Goal: Transaction & Acquisition: Book appointment/travel/reservation

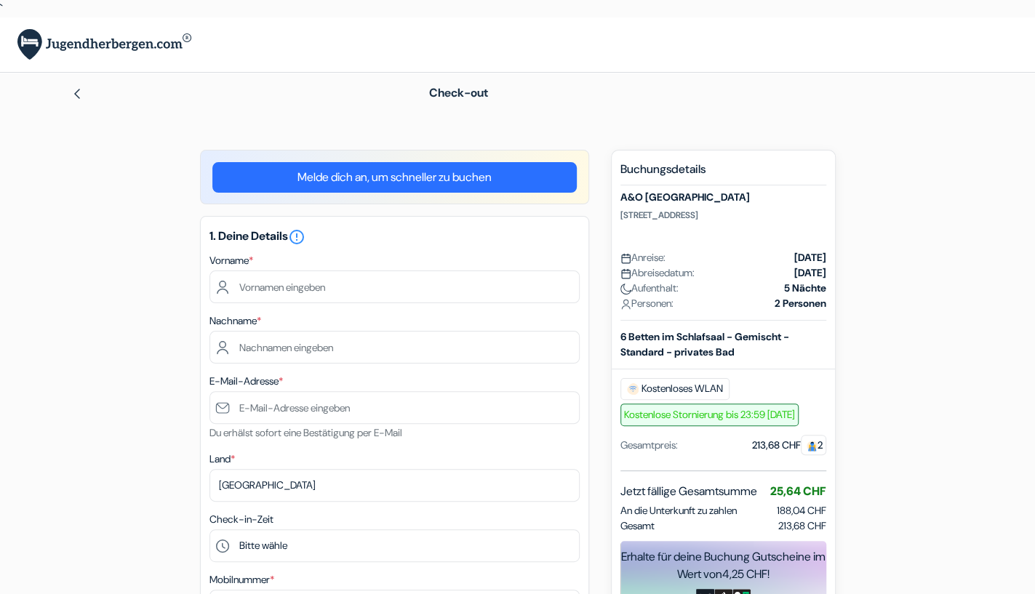
click at [419, 172] on link "Melde dich an, um schneller zu buchen" at bounding box center [394, 177] width 364 height 31
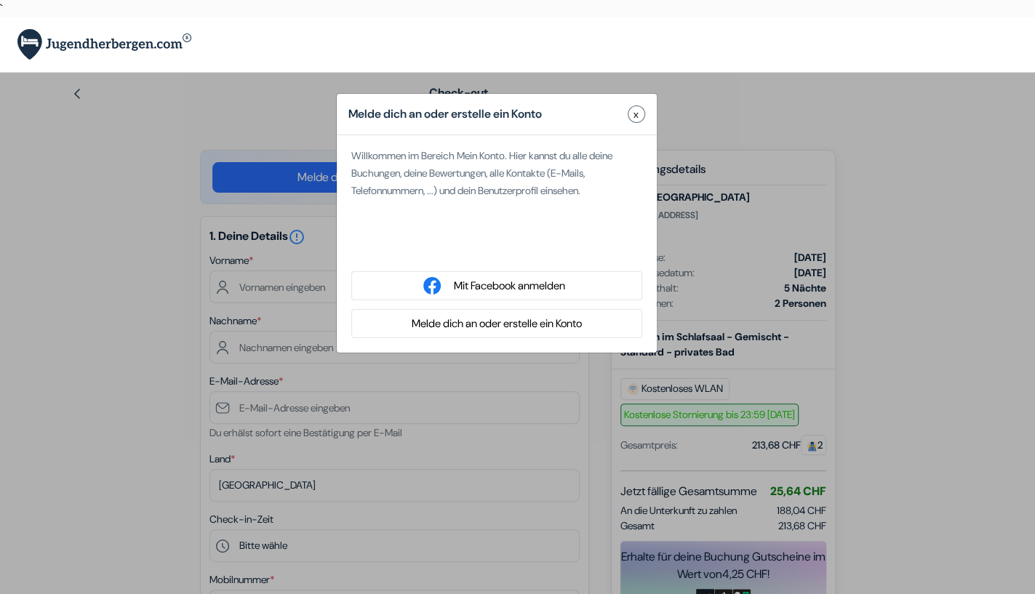
click at [510, 324] on button "Melde dich an oder erstelle ein Konto" at bounding box center [496, 324] width 179 height 18
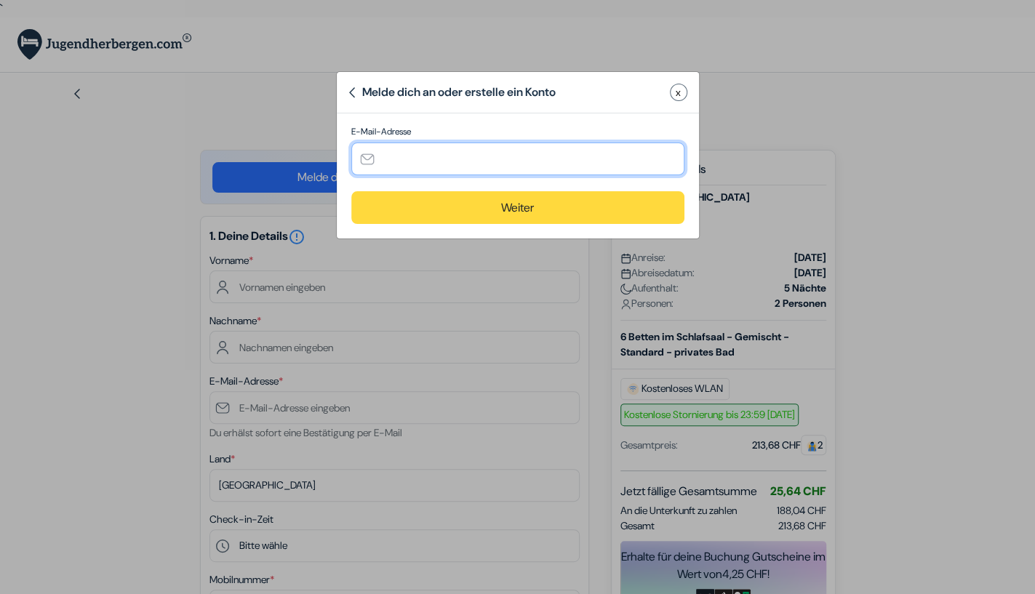
click at [377, 152] on input "text" at bounding box center [517, 159] width 333 height 33
type input "[EMAIL_ADDRESS][DOMAIN_NAME]"
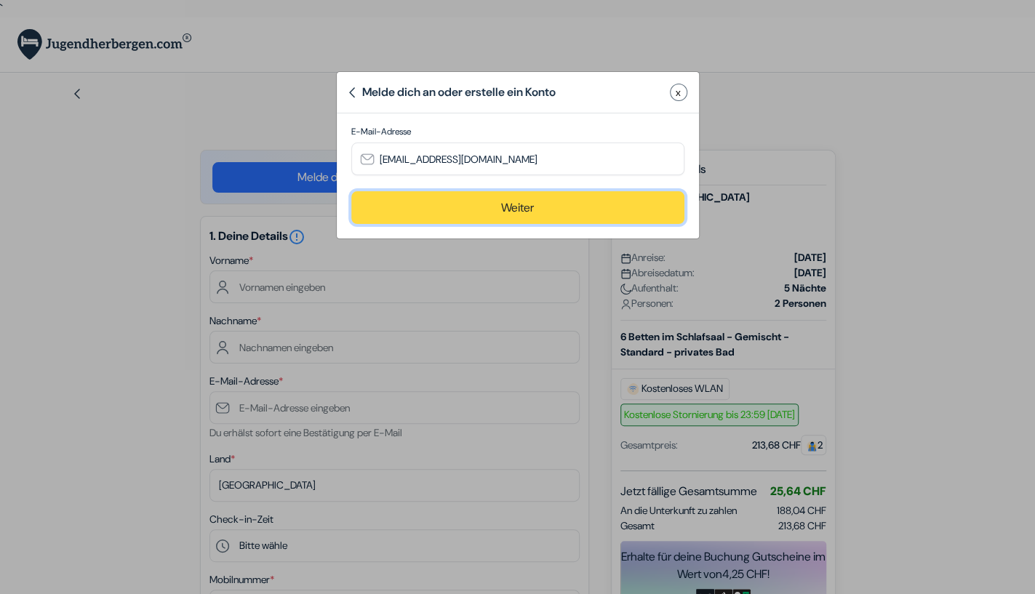
click at [526, 207] on button "Weiter" at bounding box center [517, 207] width 333 height 33
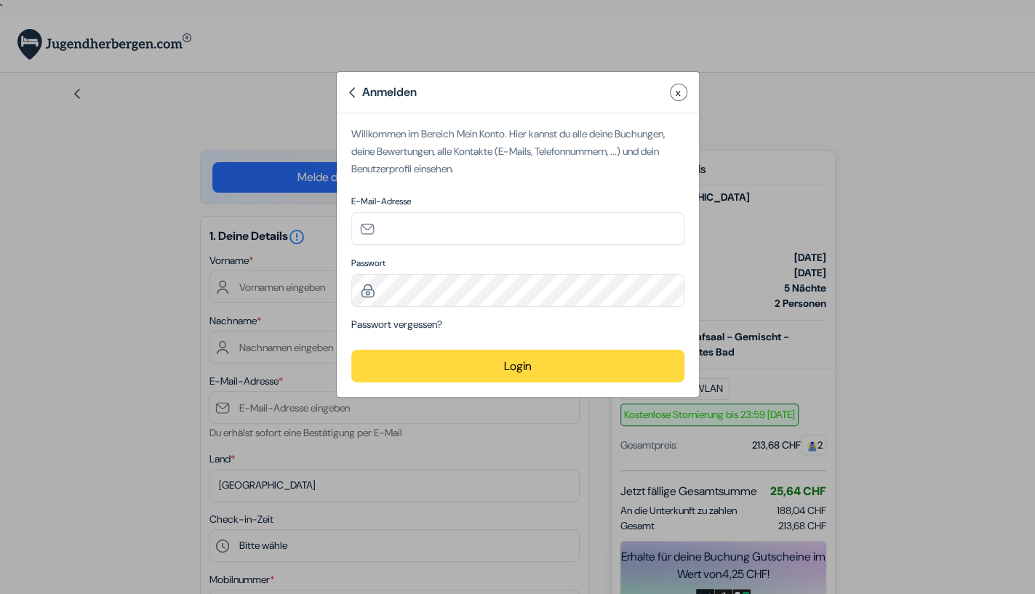
type input "[EMAIL_ADDRESS][DOMAIN_NAME]"
click at [512, 367] on button "Login" at bounding box center [517, 366] width 333 height 33
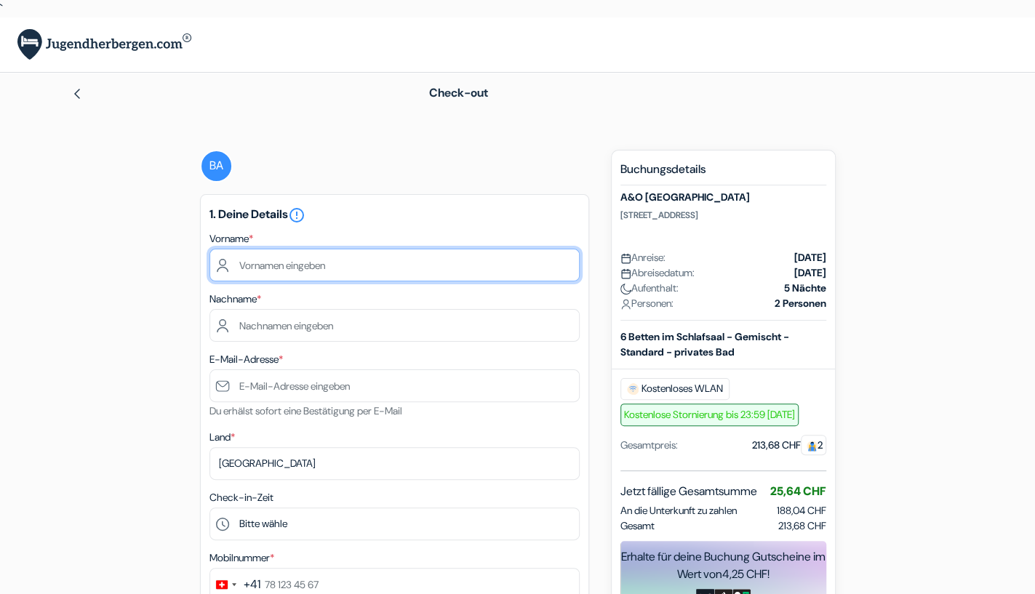
click at [263, 265] on input "text" at bounding box center [394, 265] width 370 height 33
type input "[PERSON_NAME]"
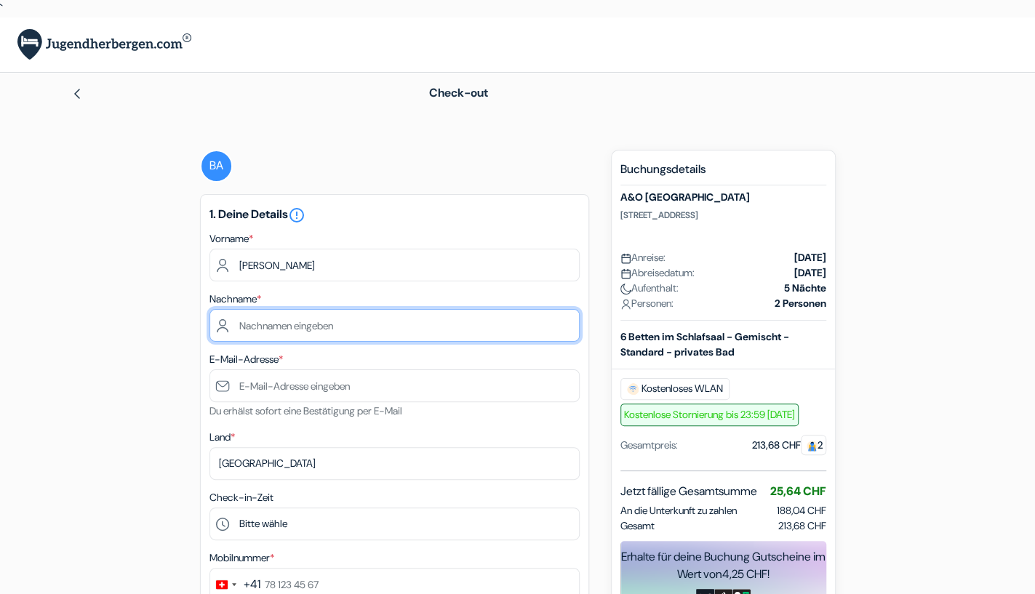
click at [260, 332] on input "text" at bounding box center [394, 325] width 370 height 33
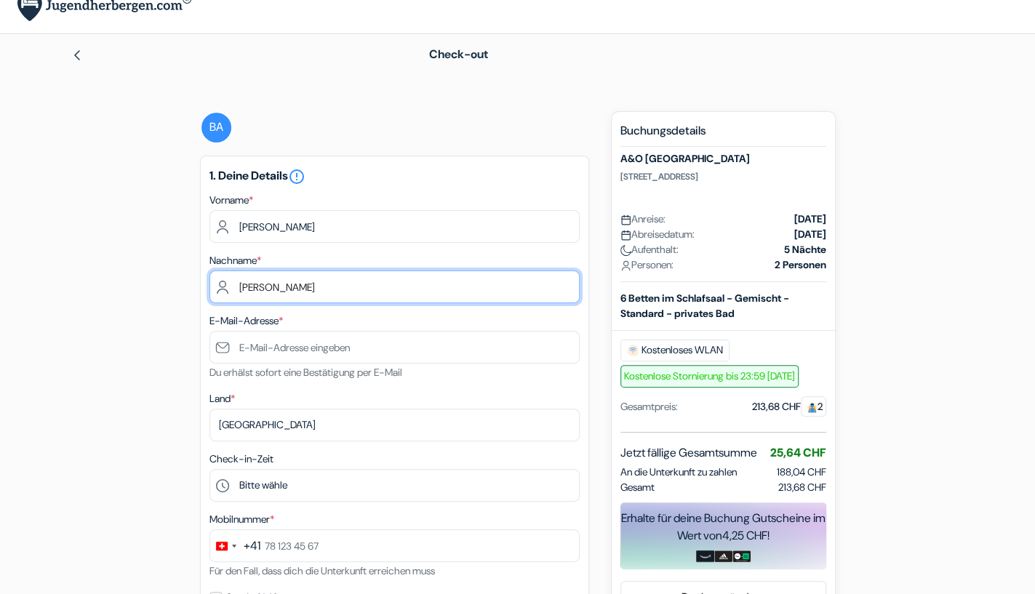
scroll to position [76, 0]
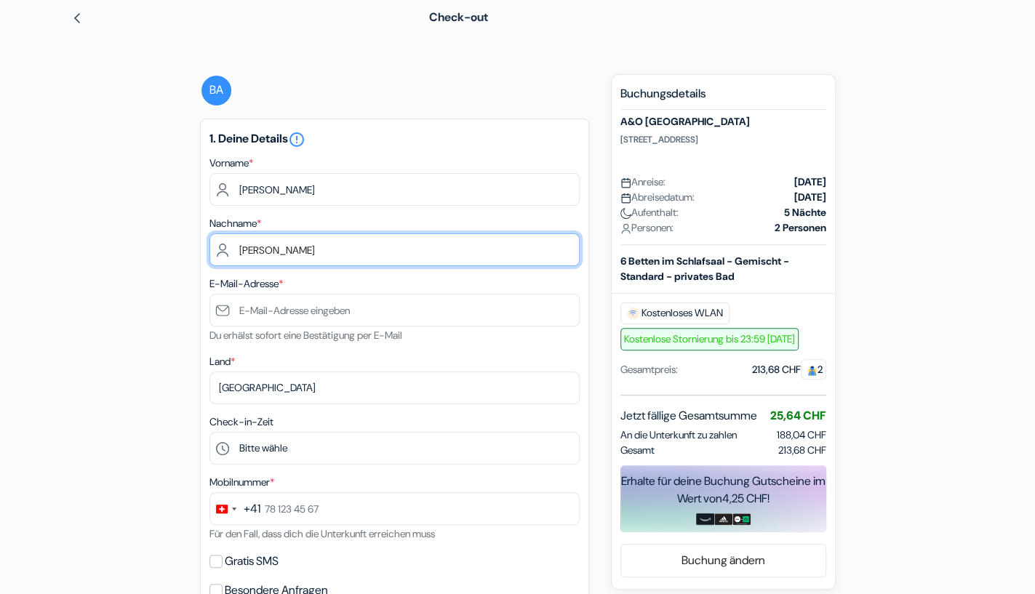
type input "[PERSON_NAME]"
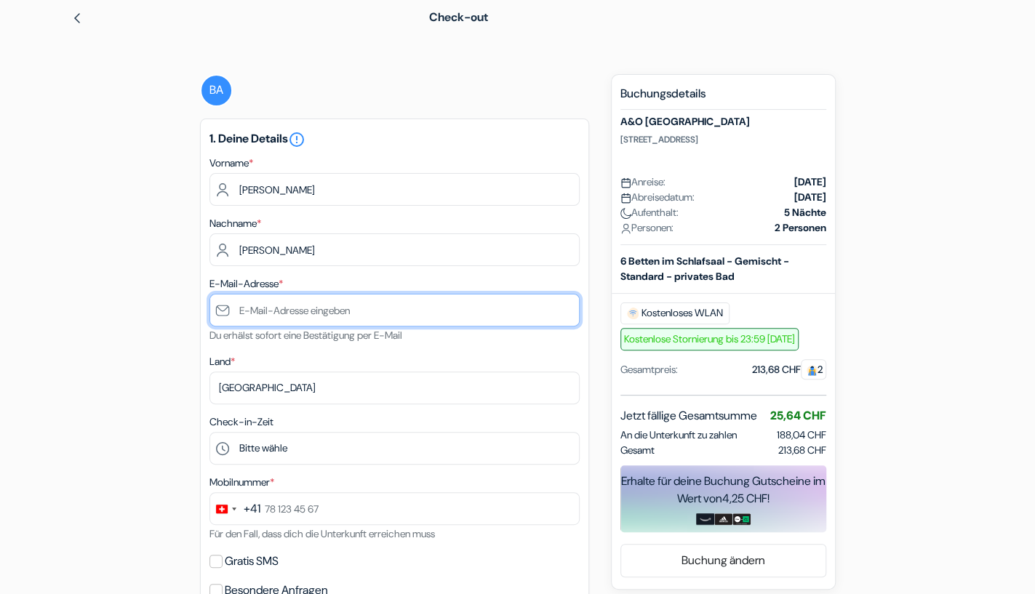
click at [316, 310] on input "text" at bounding box center [394, 310] width 370 height 33
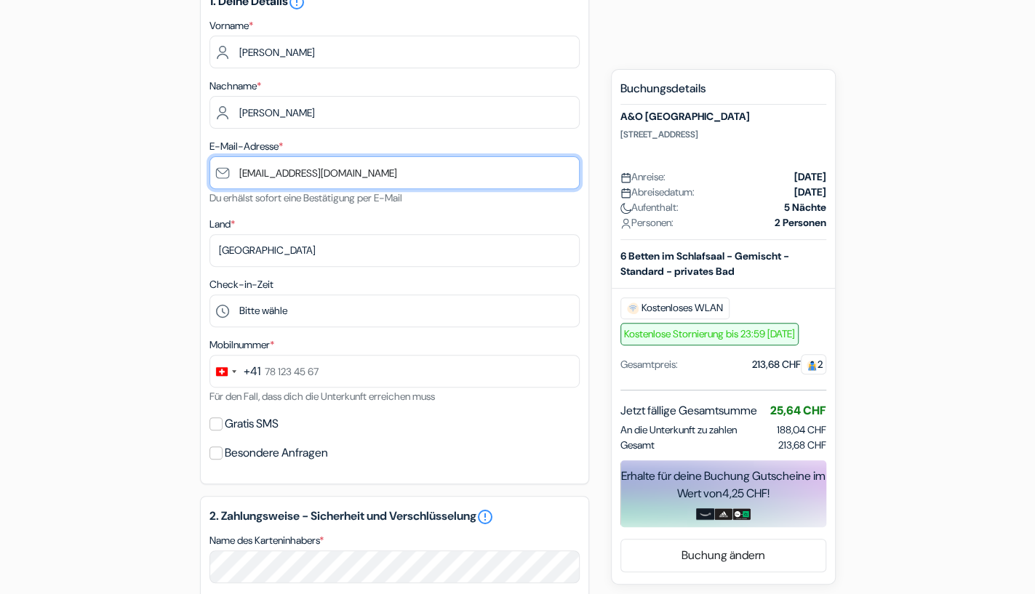
scroll to position [227, 0]
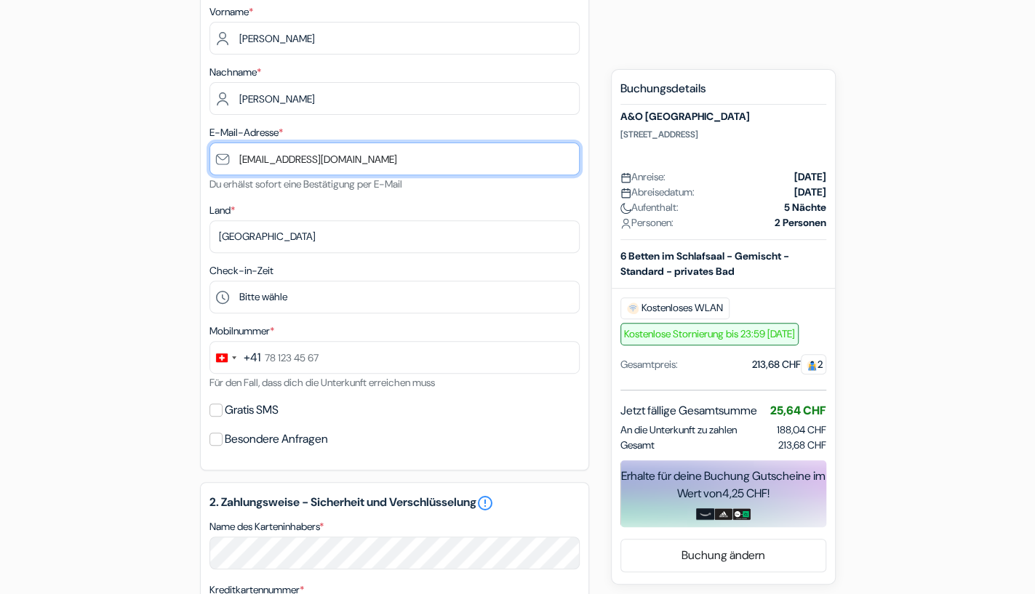
type input "[EMAIL_ADDRESS][DOMAIN_NAME]"
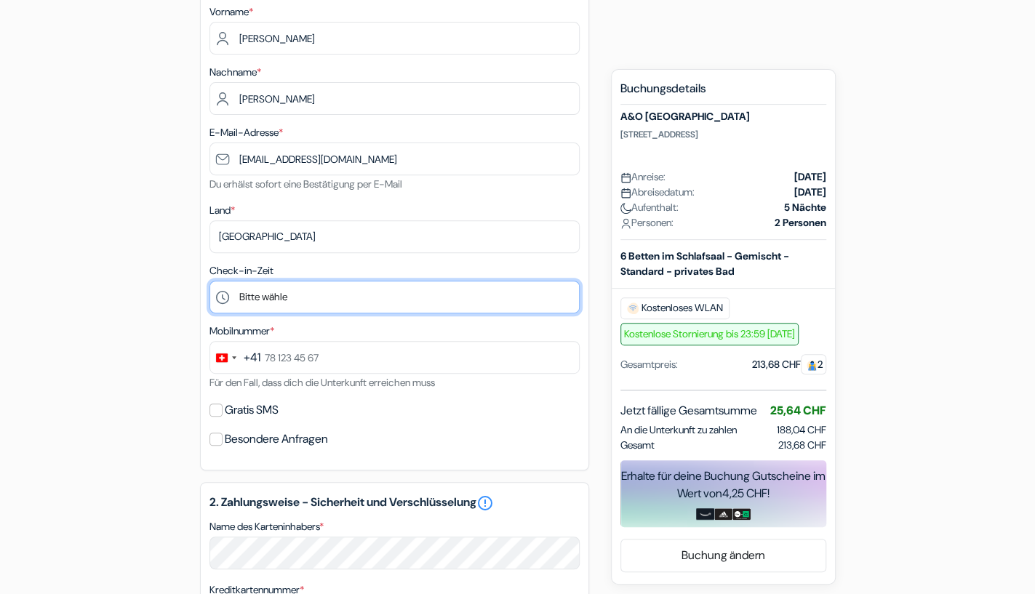
click at [209, 281] on select "Bitte wähle 1:00 2:00 3:00 4:00 5:00 6:00 7:00 8:00 9:00 10:00 11:00 12:00 13:0…" at bounding box center [394, 297] width 370 height 33
select select "15"
click option "15:00" at bounding box center [0, 0] width 0 height 0
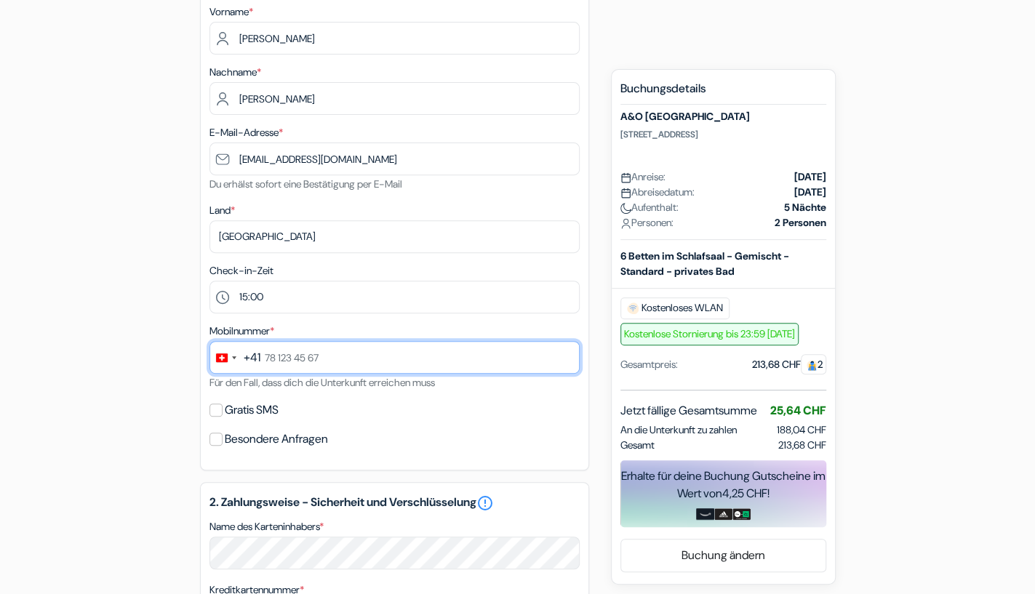
click at [284, 356] on input "text" at bounding box center [394, 357] width 370 height 33
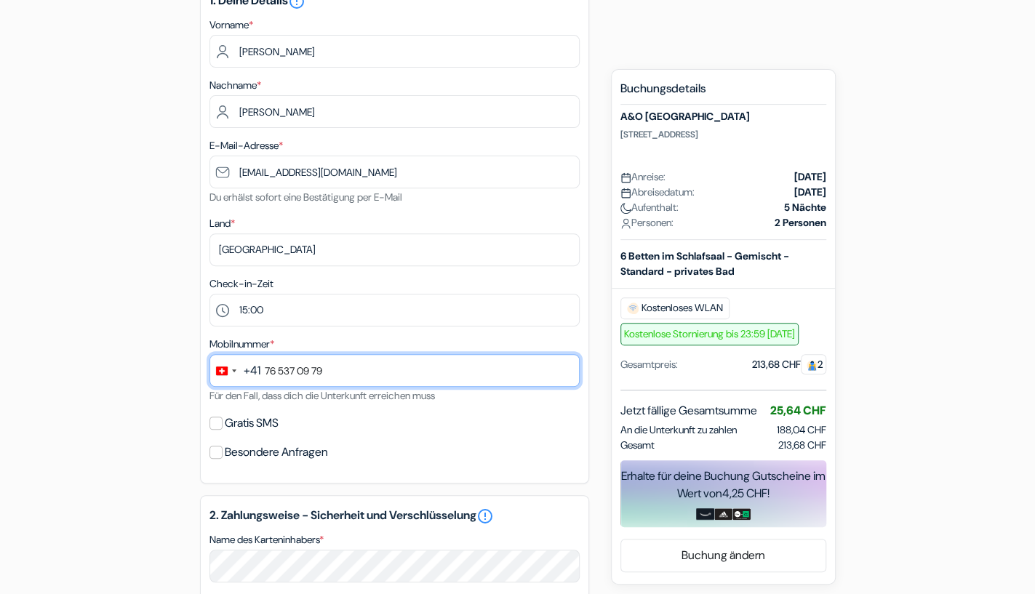
scroll to position [454, 0]
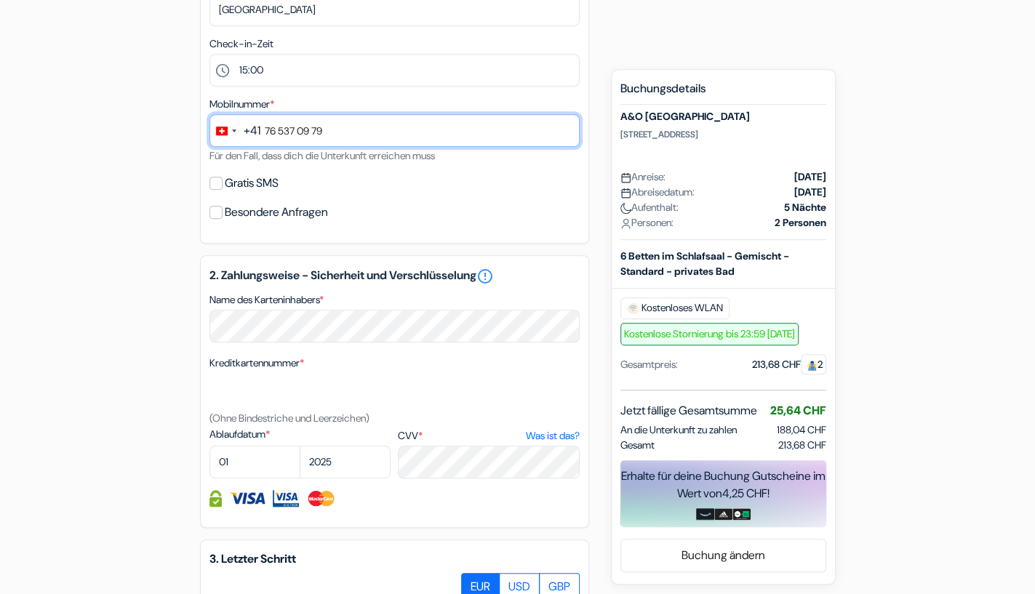
type input "76 537 09 79"
click at [217, 184] on input "Gratis SMS" at bounding box center [215, 183] width 13 height 13
checkbox input "true"
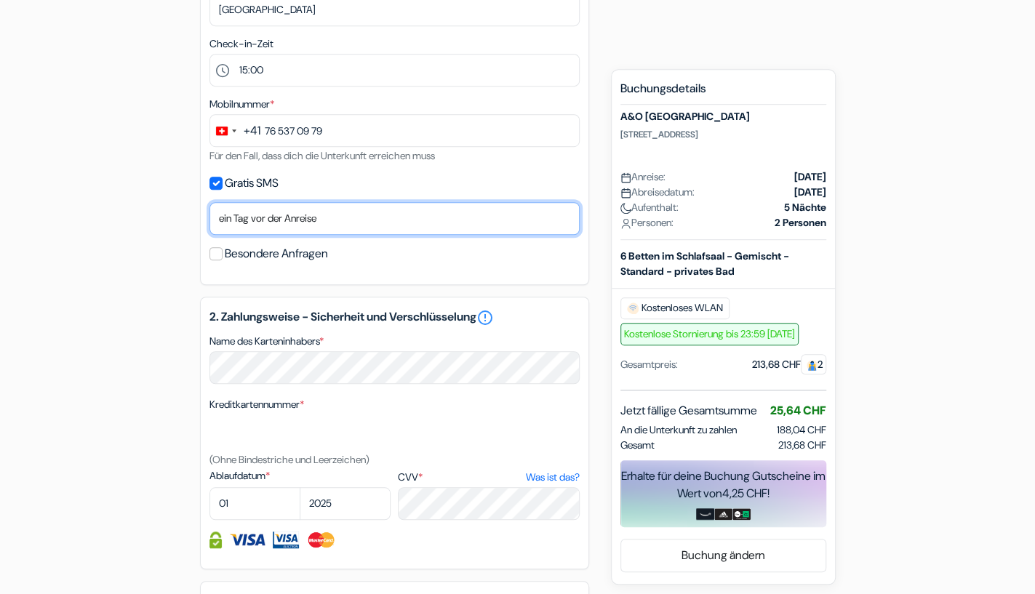
click at [209, 202] on select "Nein, danke Jetzt senden Ankunftstag ein Tag vor der Anreise zwei Tage vor der …" at bounding box center [394, 218] width 370 height 33
click at [332, 217] on select "Nein, danke Jetzt senden Ankunftstag ein Tag vor der Anreise zwei Tage vor der …" at bounding box center [394, 218] width 370 height 33
click at [209, 202] on select "Nein, danke Jetzt senden Ankunftstag ein Tag vor der Anreise zwei Tage vor der …" at bounding box center [394, 218] width 370 height 33
select select "3"
click option "drei Tage vor der Anreise" at bounding box center [0, 0] width 0 height 0
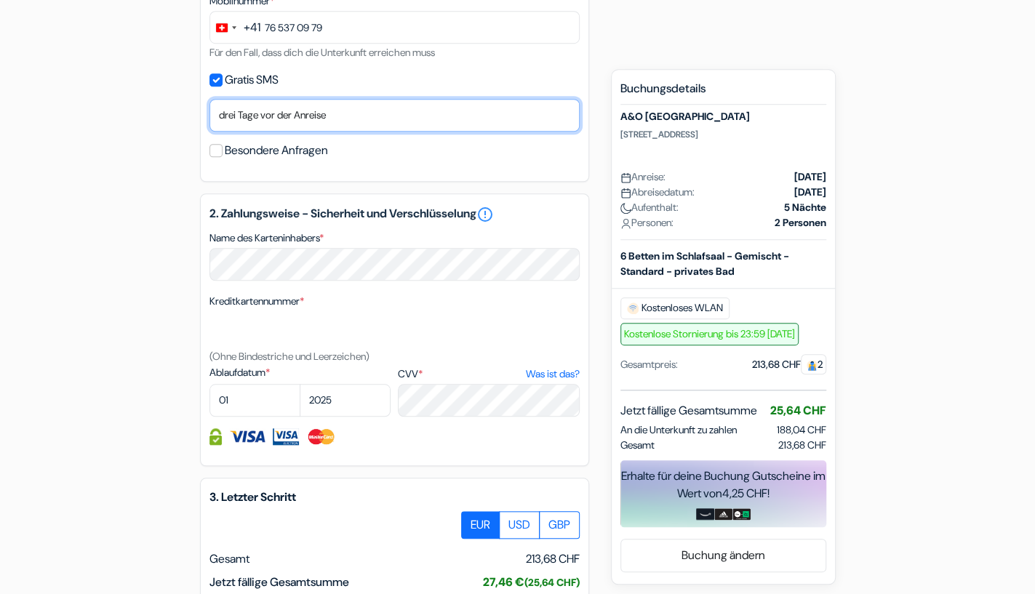
scroll to position [605, 0]
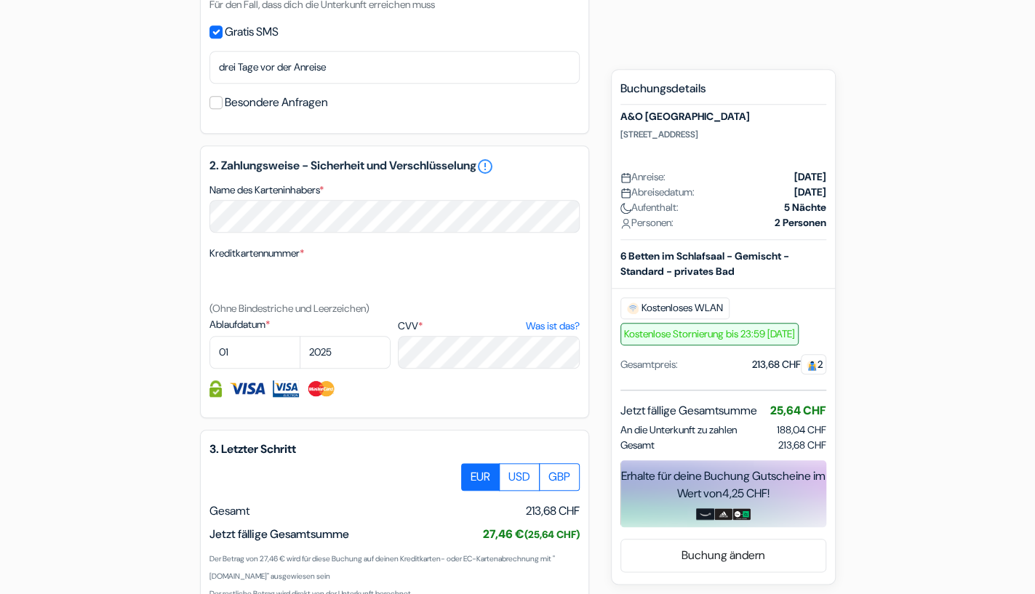
click at [184, 215] on div "add_box A&O Wien Hauptbahnhof Hostel Sonnwendgasse 11, Wien, Österreich Details…" at bounding box center [518, 150] width 960 height 1210
click at [209, 336] on select "01 02 03 04 05 06 07 08 09 10 11 12" at bounding box center [254, 352] width 91 height 33
click option "10" at bounding box center [0, 0] width 0 height 0
click at [209, 336] on select "01 02 03 04 05 06 07 08 09 10 11 12" at bounding box center [254, 352] width 91 height 33
select select "11"
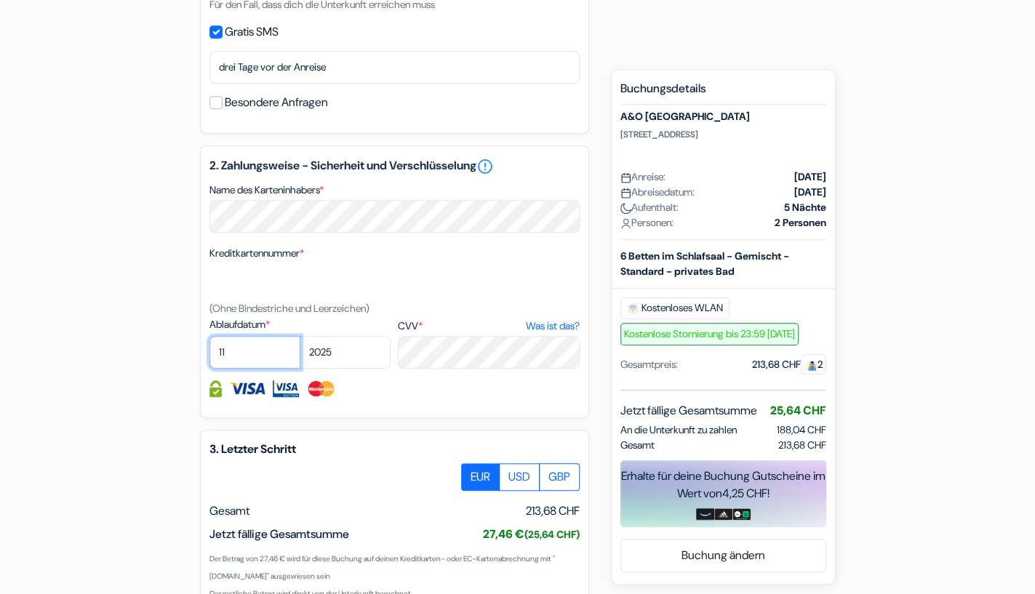
click option "11" at bounding box center [0, 0] width 0 height 0
select select "2026"
click option "2026" at bounding box center [0, 0] width 0 height 0
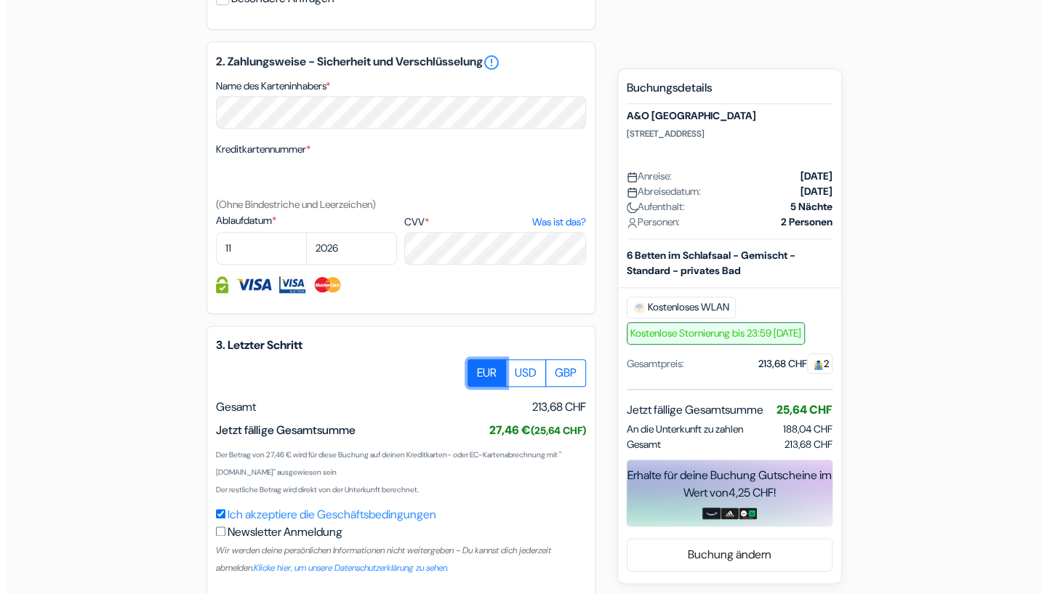
scroll to position [781, 0]
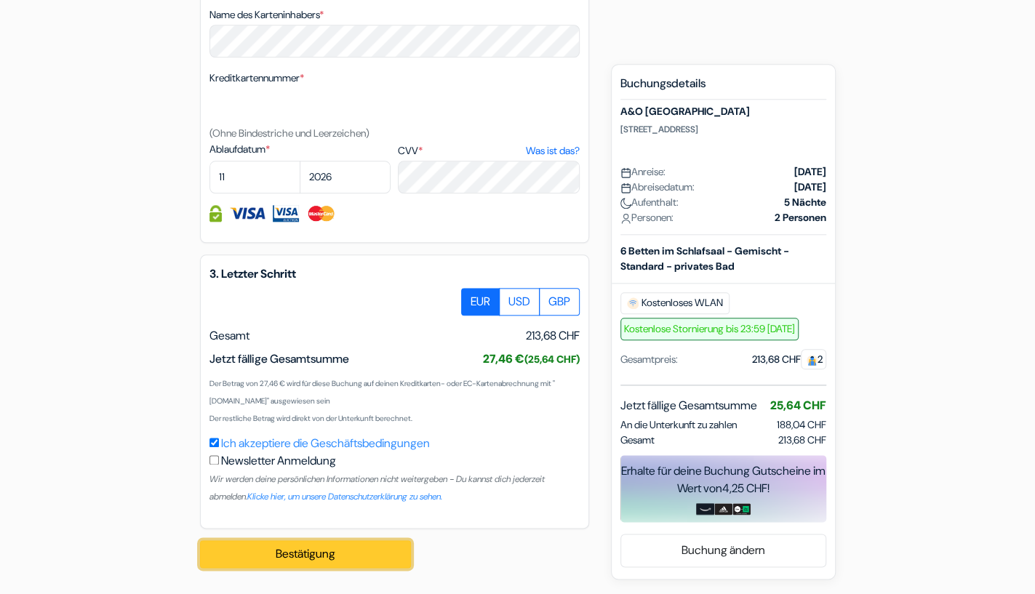
click at [322, 554] on button "Bestätigung Loading..." at bounding box center [305, 554] width 211 height 28
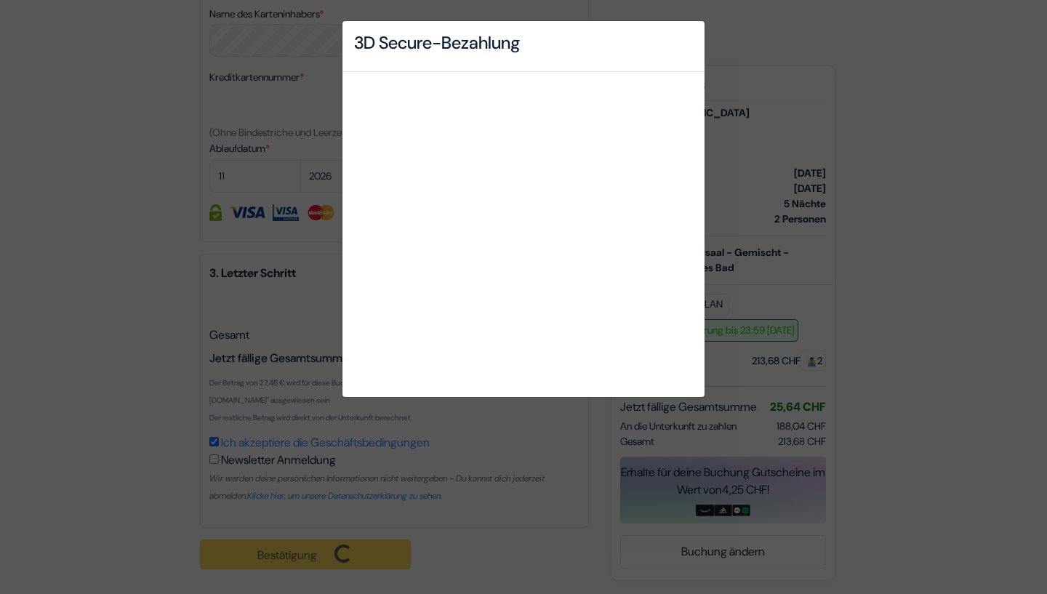
click at [469, 52] on h4 "3D Secure-Bezahlung" at bounding box center [437, 43] width 166 height 21
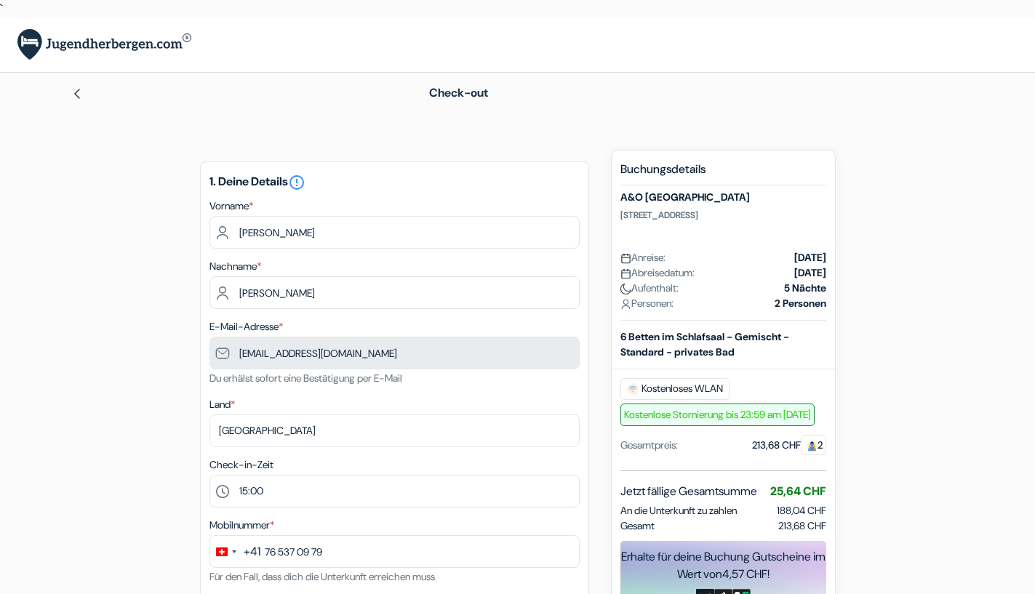
select select "15"
select select "11"
select select "2026"
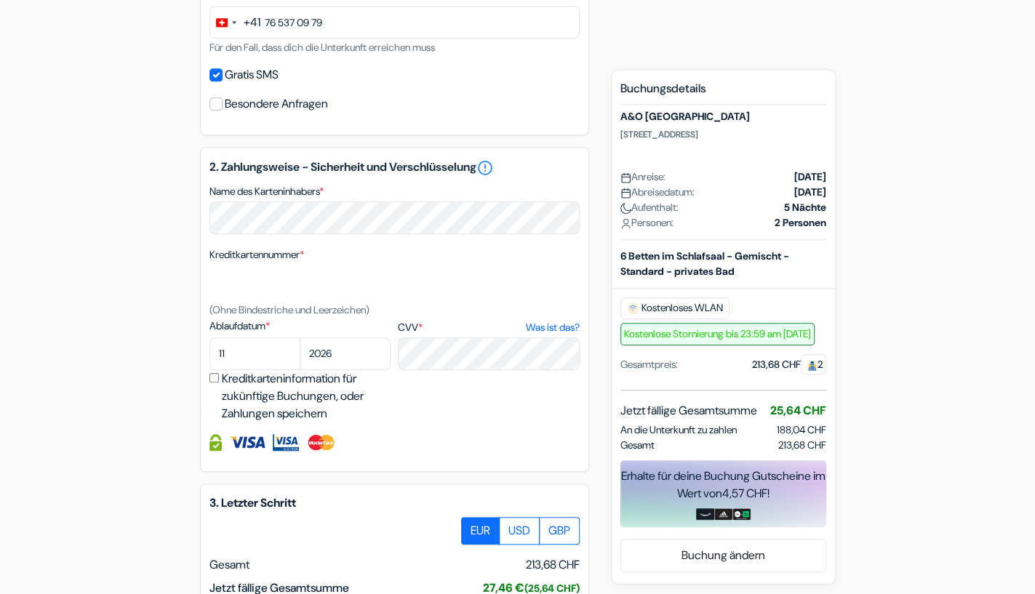
scroll to position [707, 0]
